Goal: Navigation & Orientation: Find specific page/section

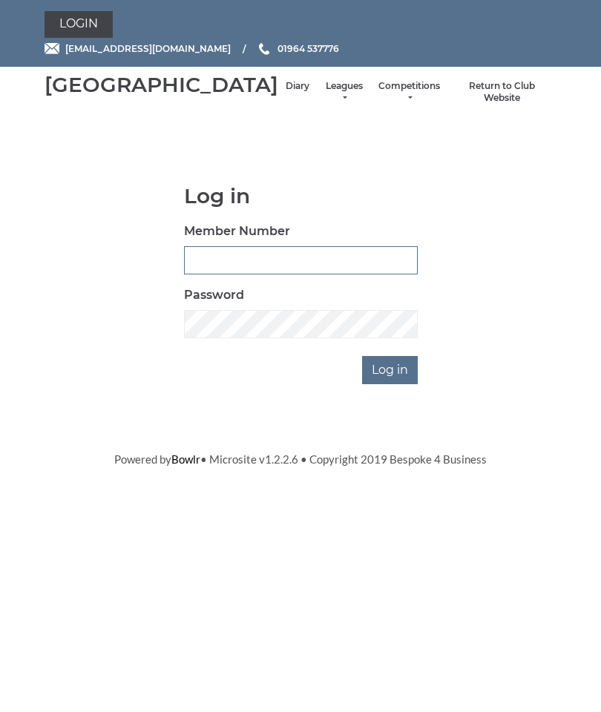
click at [231, 275] on input "Member Number" at bounding box center [301, 260] width 234 height 28
type input "0011"
click at [393, 384] on input "Log in" at bounding box center [390, 370] width 56 height 28
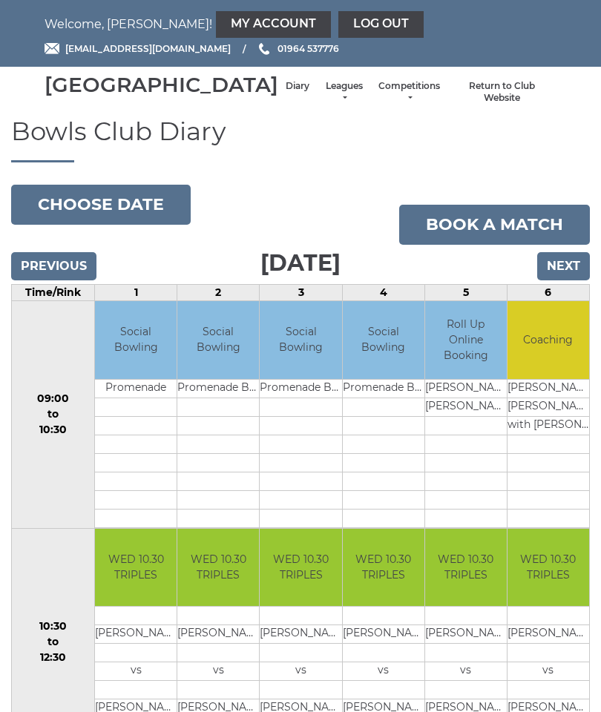
click at [45, 281] on input "Previous" at bounding box center [53, 266] width 85 height 28
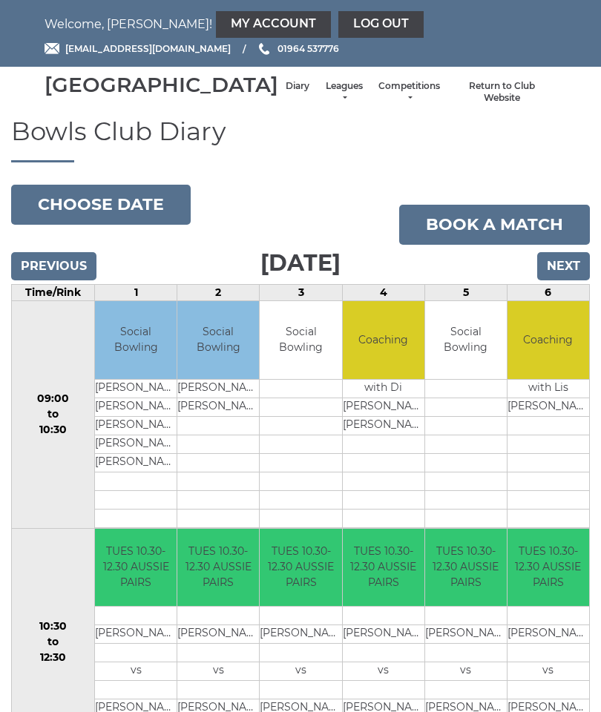
click at [48, 281] on input "Previous" at bounding box center [53, 266] width 85 height 28
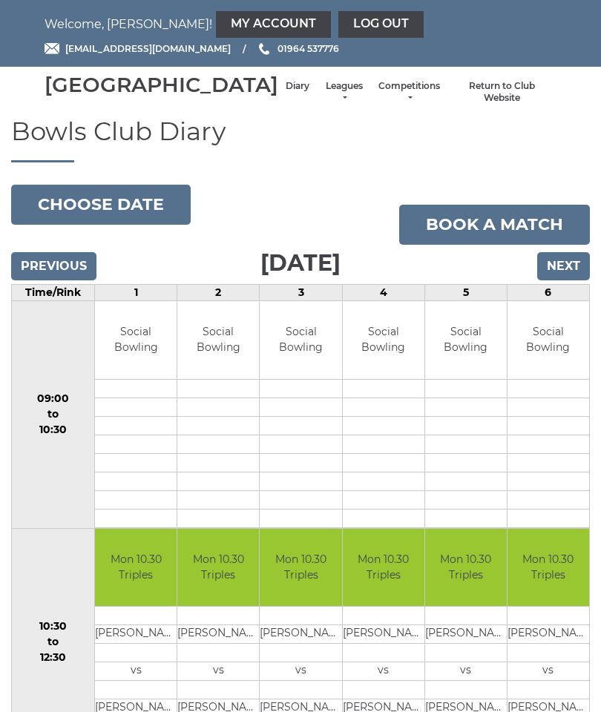
click at [562, 281] on input "Next" at bounding box center [563, 266] width 53 height 28
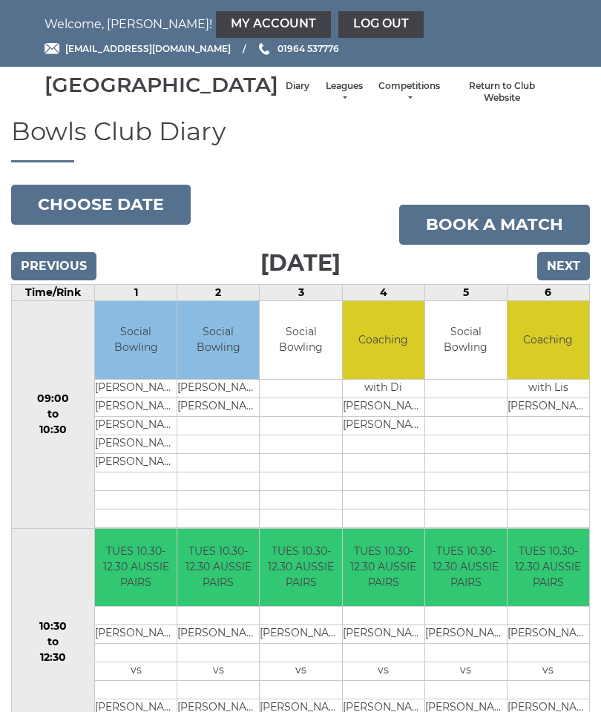
click at [560, 280] on input "Next" at bounding box center [563, 266] width 53 height 28
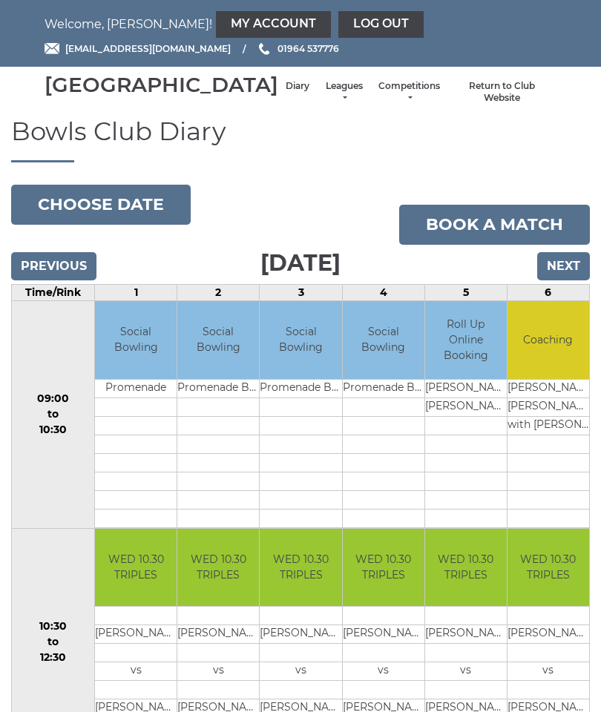
click at [525, 416] on td "Chris Ford" at bounding box center [549, 407] width 82 height 19
click at [108, 212] on button "Choose date" at bounding box center [101, 205] width 180 height 40
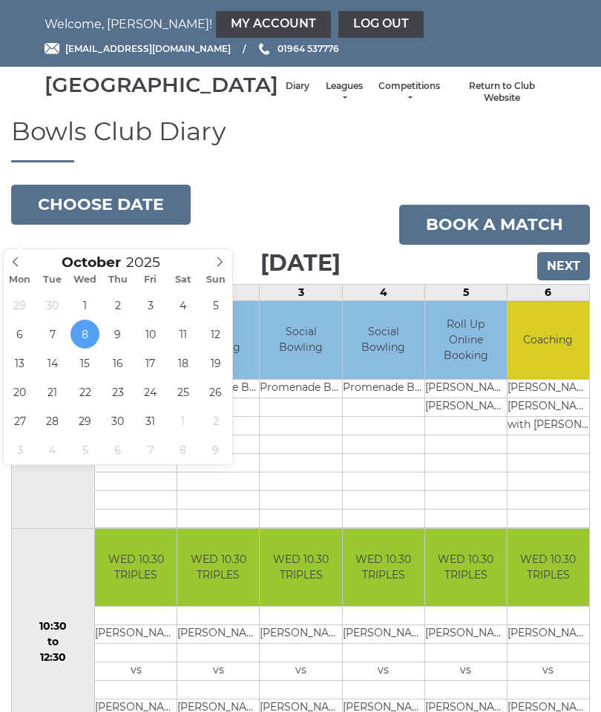
type input "2025-10-01"
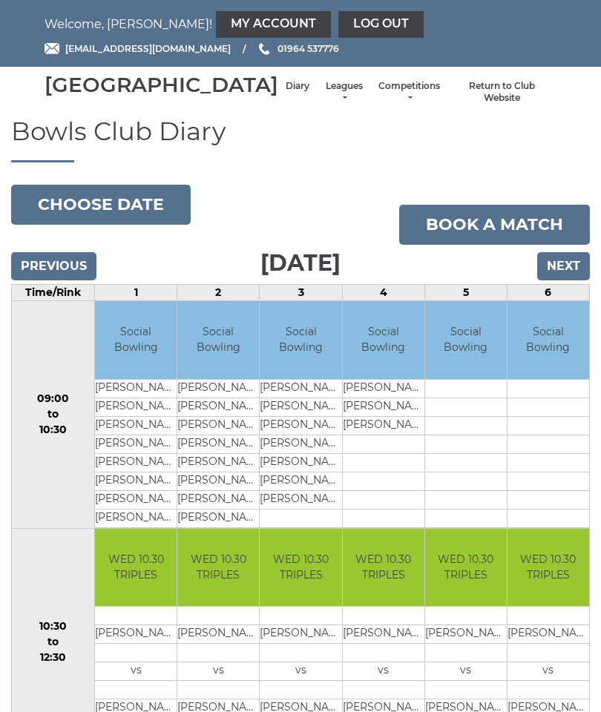
click at [128, 225] on button "Choose date" at bounding box center [101, 205] width 180 height 40
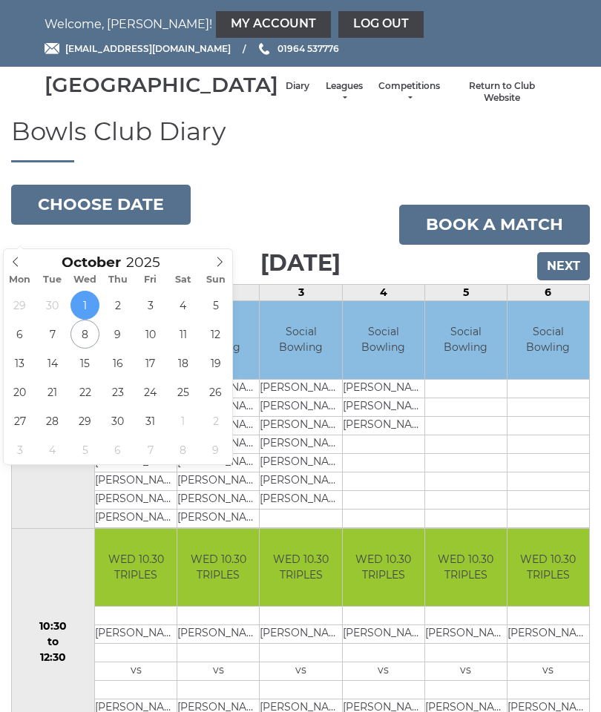
type input "[DATE]"
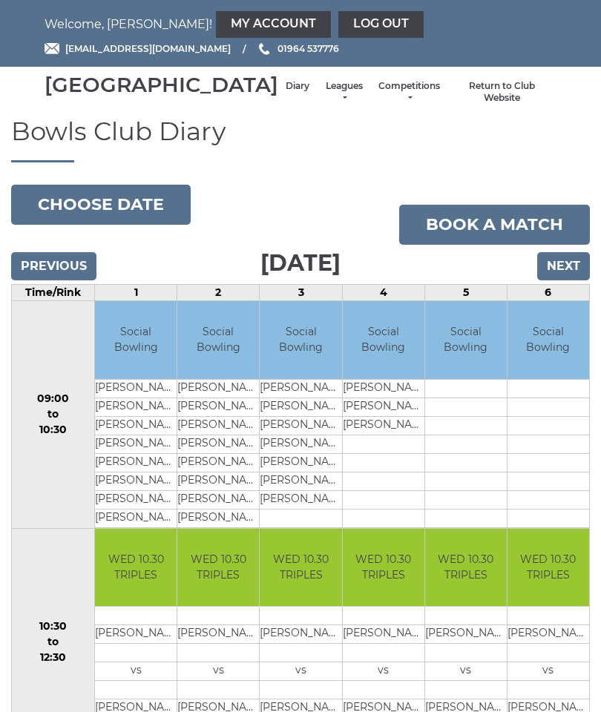
click at [499, 97] on li "Return to Club Website" at bounding box center [502, 92] width 109 height 39
click at [476, 98] on link "Return to Club Website" at bounding box center [502, 92] width 94 height 24
click at [269, 142] on h1 "Bowls Club Diary" at bounding box center [300, 140] width 579 height 45
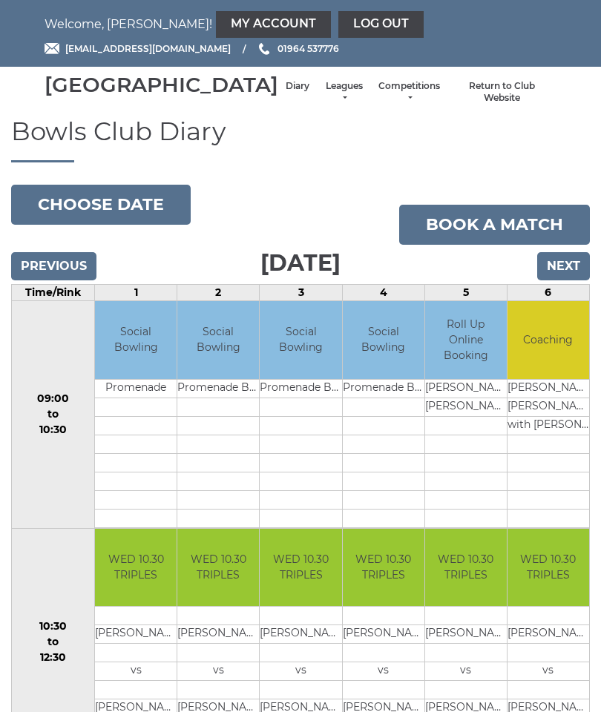
click at [379, 99] on link "Competitions" at bounding box center [410, 92] width 62 height 24
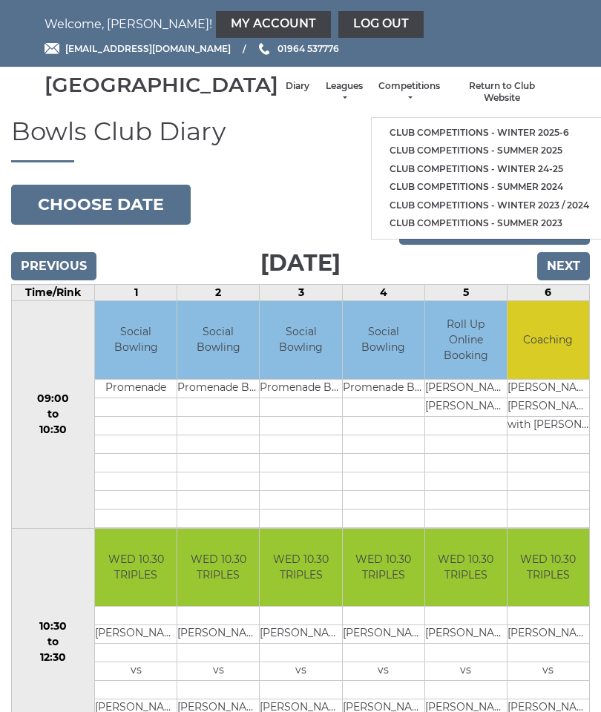
click at [479, 131] on link "Club competitions - Winter 2025-6" at bounding box center [489, 133] width 235 height 19
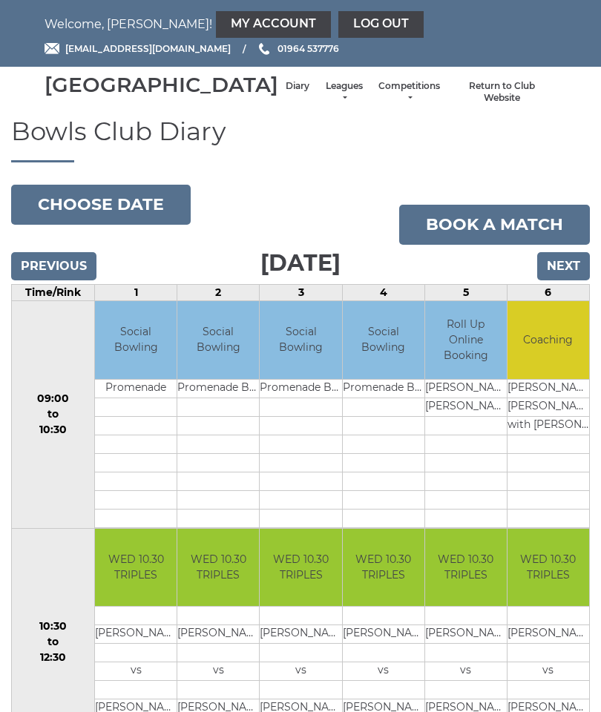
click at [569, 281] on input "Next" at bounding box center [563, 266] width 53 height 28
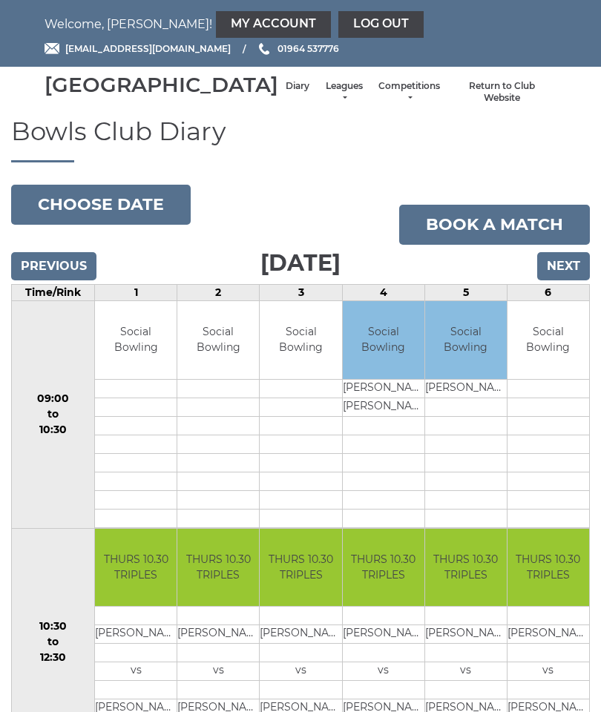
click at [563, 276] on input "Next" at bounding box center [563, 266] width 53 height 28
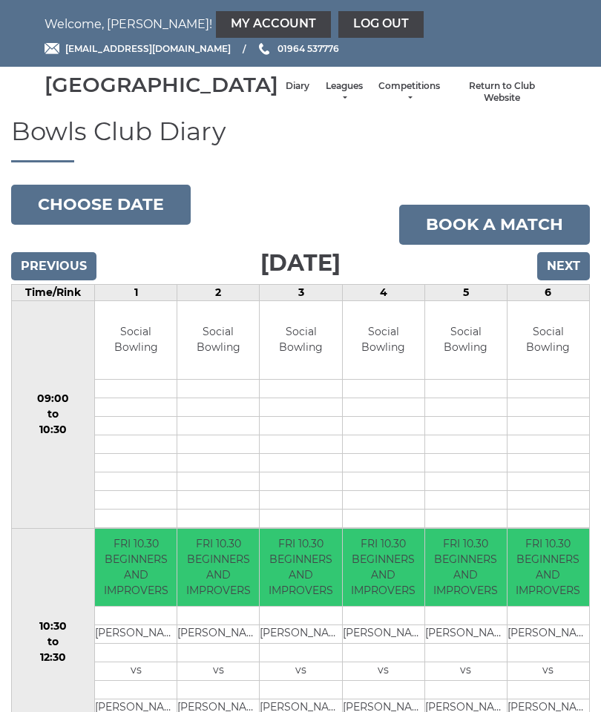
click at [54, 281] on input "Previous" at bounding box center [53, 266] width 85 height 28
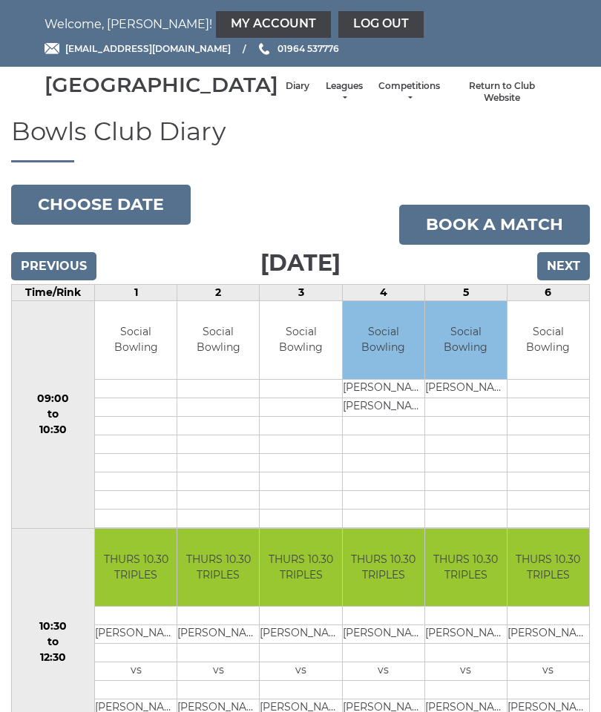
click at [57, 278] on input "Previous" at bounding box center [53, 266] width 85 height 28
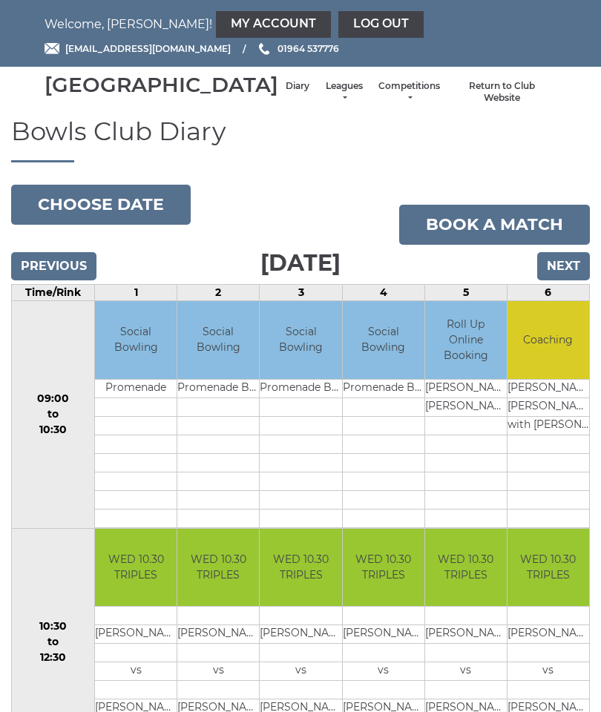
click at [338, 19] on link "Log out" at bounding box center [380, 24] width 85 height 27
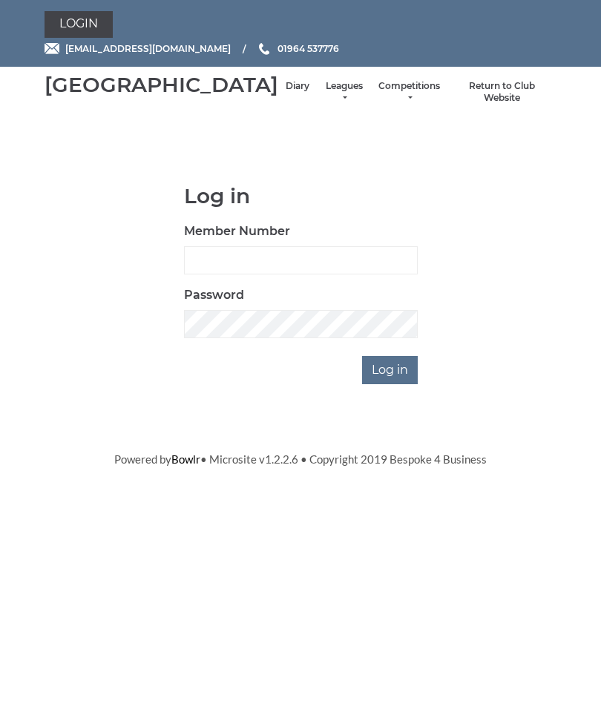
click at [284, 13] on div "Login" at bounding box center [300, 24] width 534 height 27
